Goal: Find specific page/section: Find specific page/section

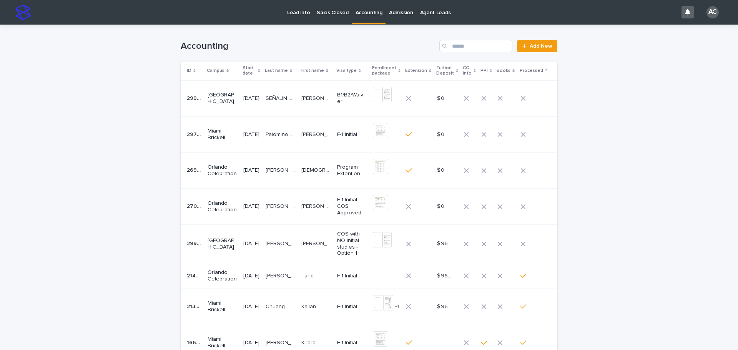
click at [316, 201] on div "[PERSON_NAME] [PERSON_NAME] [PERSON_NAME] [PERSON_NAME]" at bounding box center [316, 206] width 30 height 13
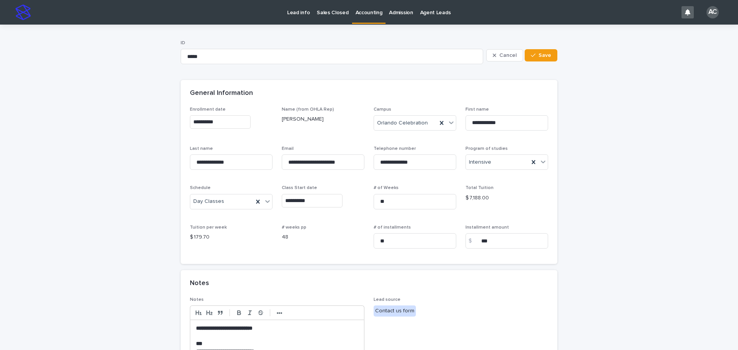
click at [367, 10] on p "Accounting" at bounding box center [369, 8] width 27 height 16
